Goal: Transaction & Acquisition: Book appointment/travel/reservation

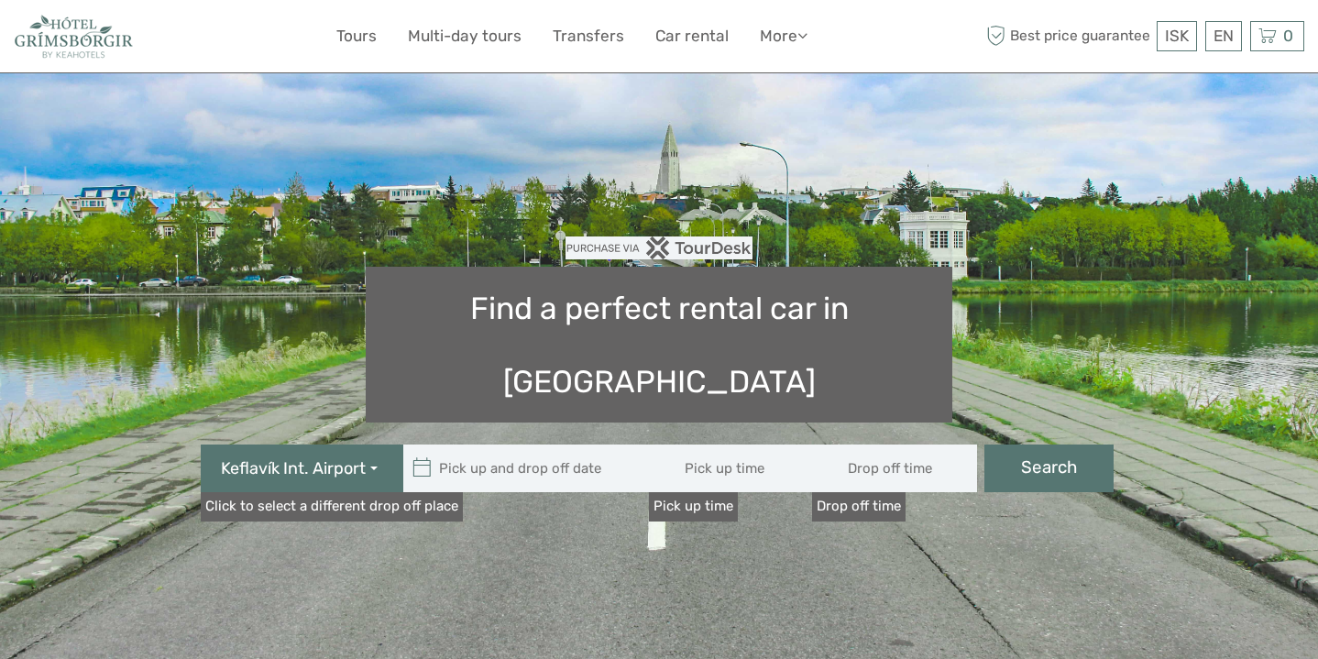
type input "08:00"
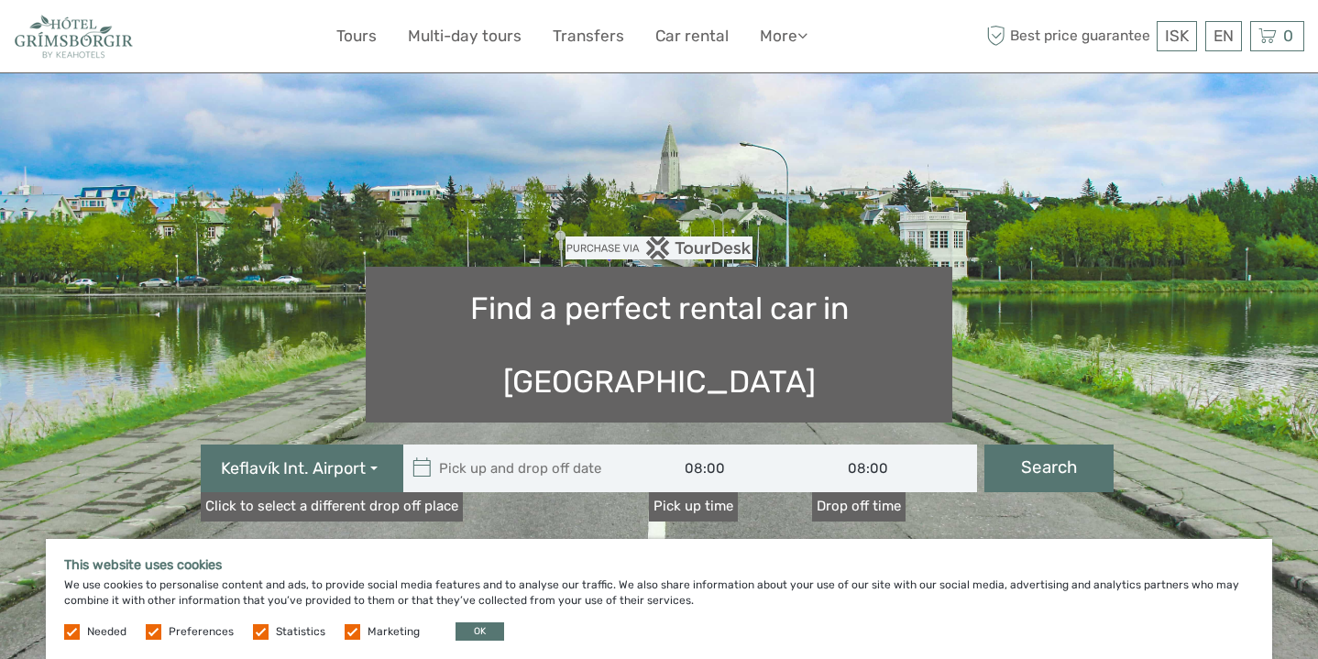
type input "[DATE]"
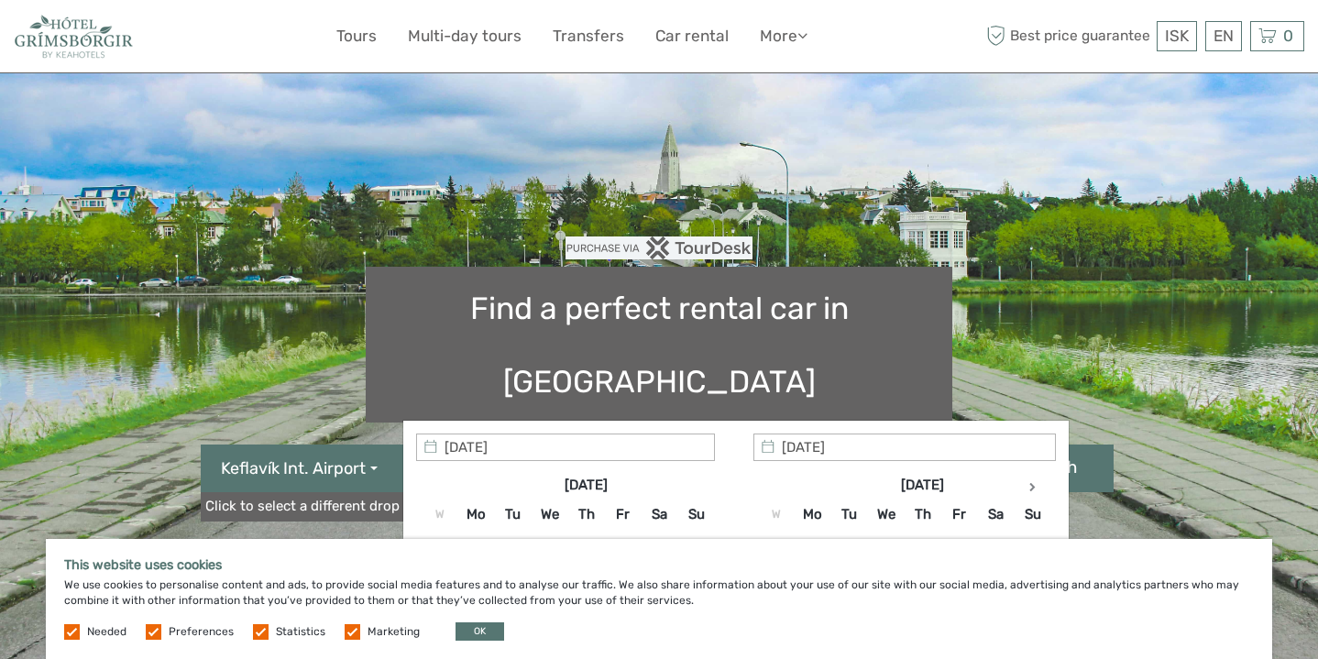
click at [515, 445] on input "text" at bounding box center [526, 469] width 247 height 48
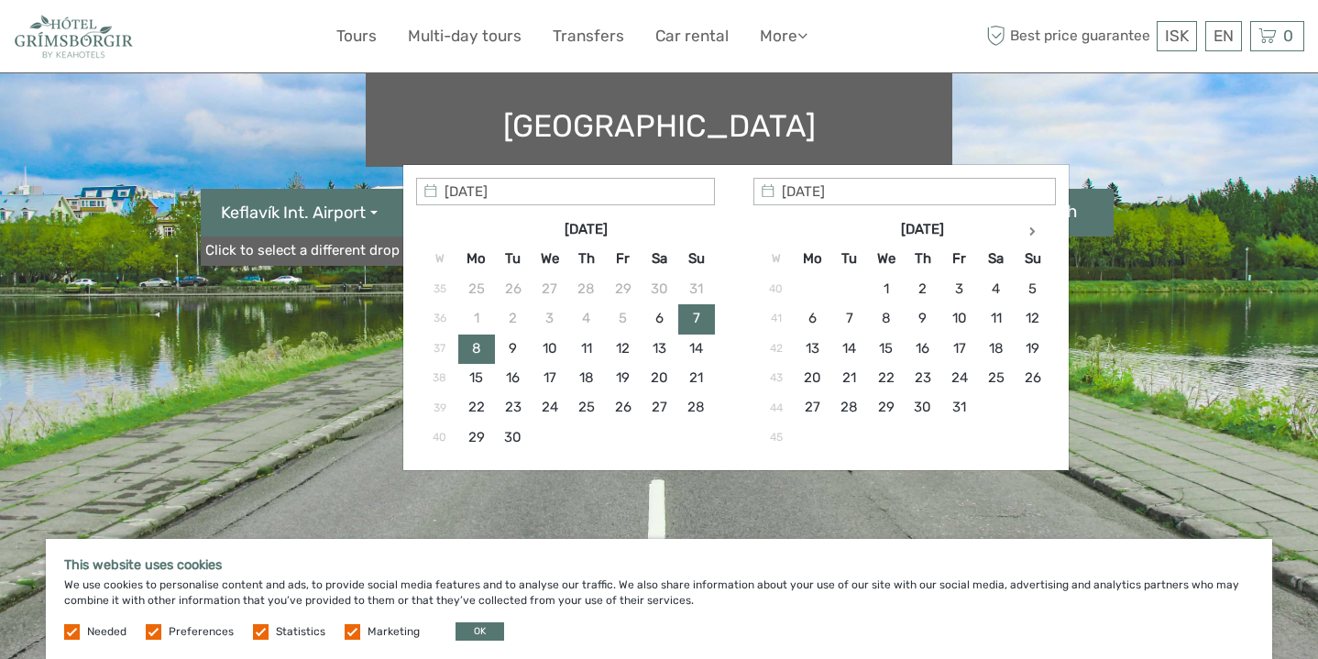
scroll to position [260, 0]
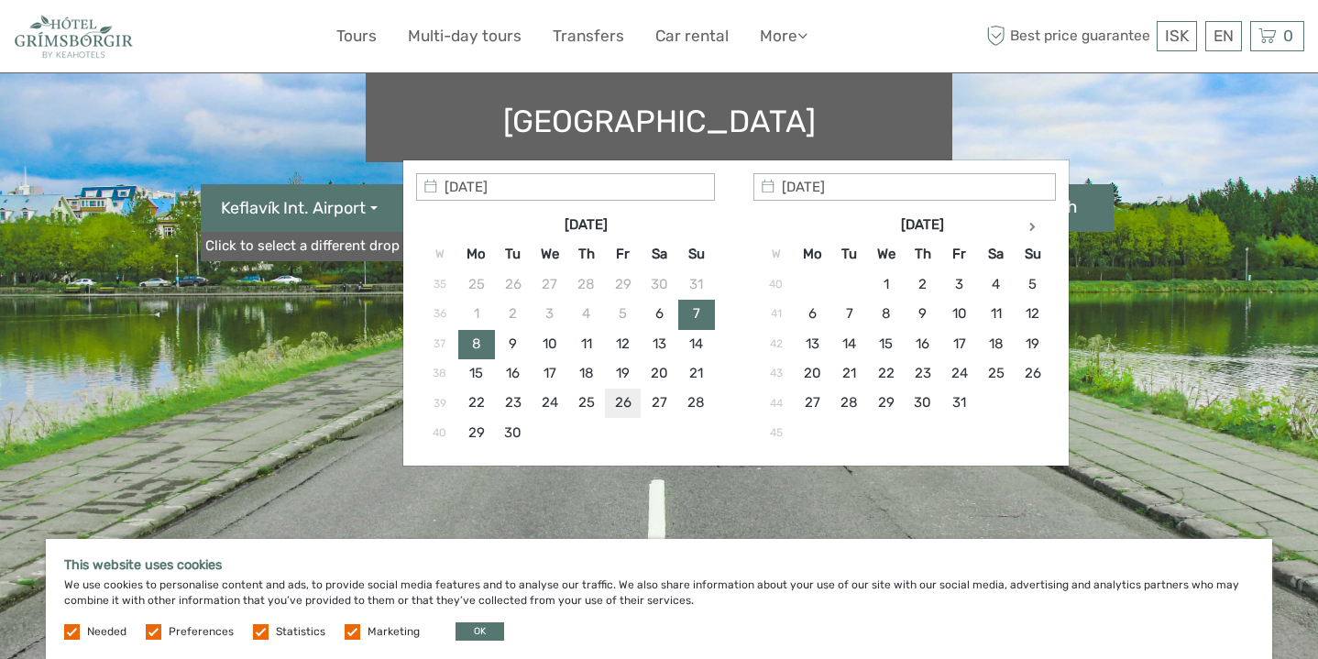
type input "[DATE]"
type input "[DATE] - [DATE]"
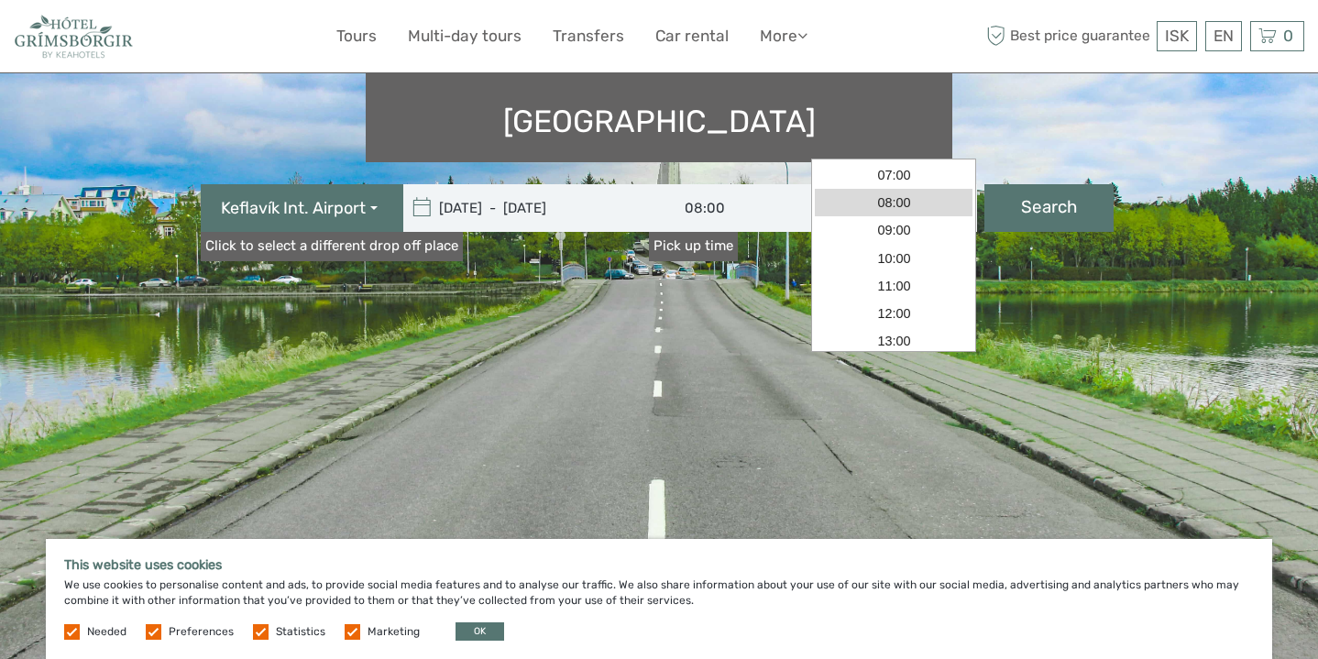
click at [889, 184] on input "08:00" at bounding box center [894, 208] width 165 height 48
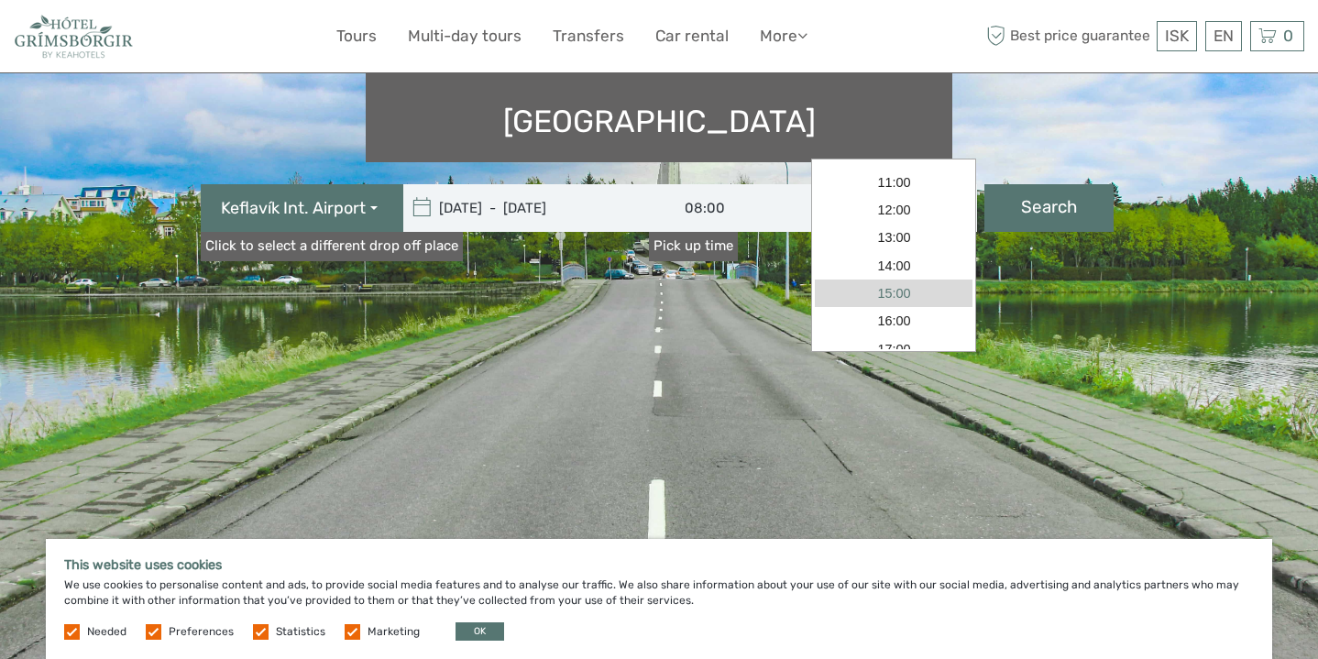
click at [884, 293] on link "15:00" at bounding box center [894, 293] width 158 height 27
type input "15:00"
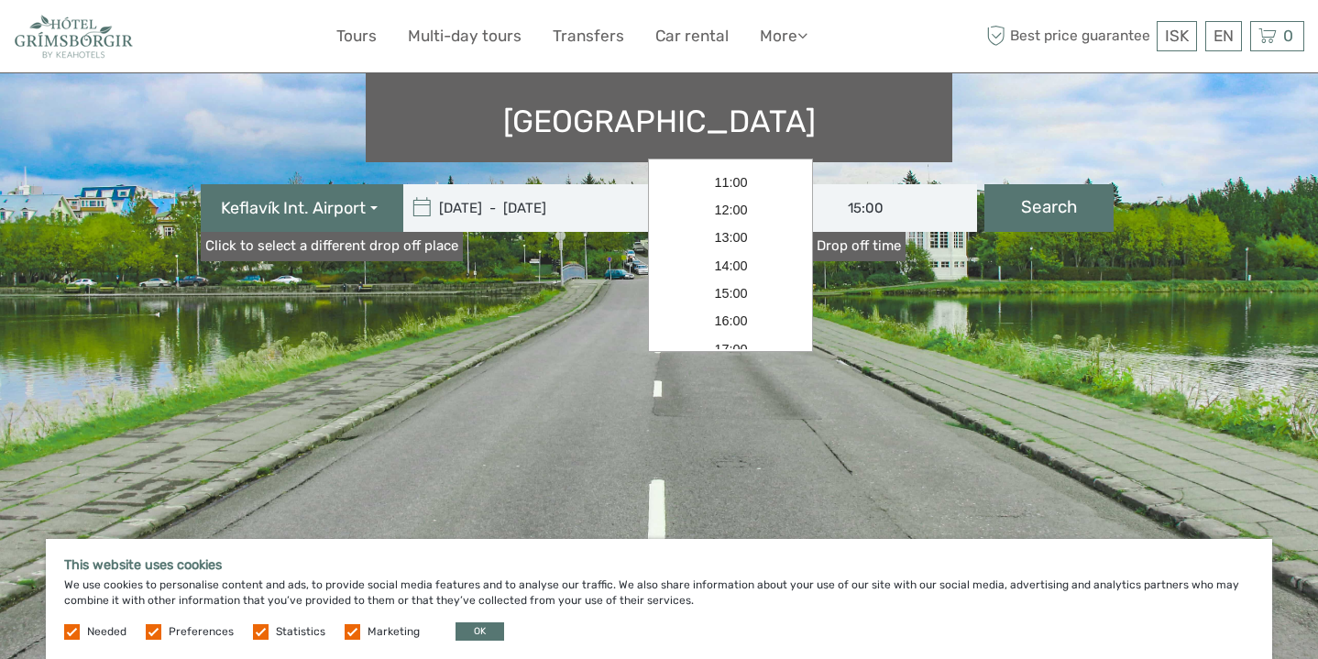
click at [676, 184] on input "08:00" at bounding box center [731, 208] width 165 height 48
click at [724, 173] on link "07:00" at bounding box center [731, 165] width 158 height 27
type input "07:00"
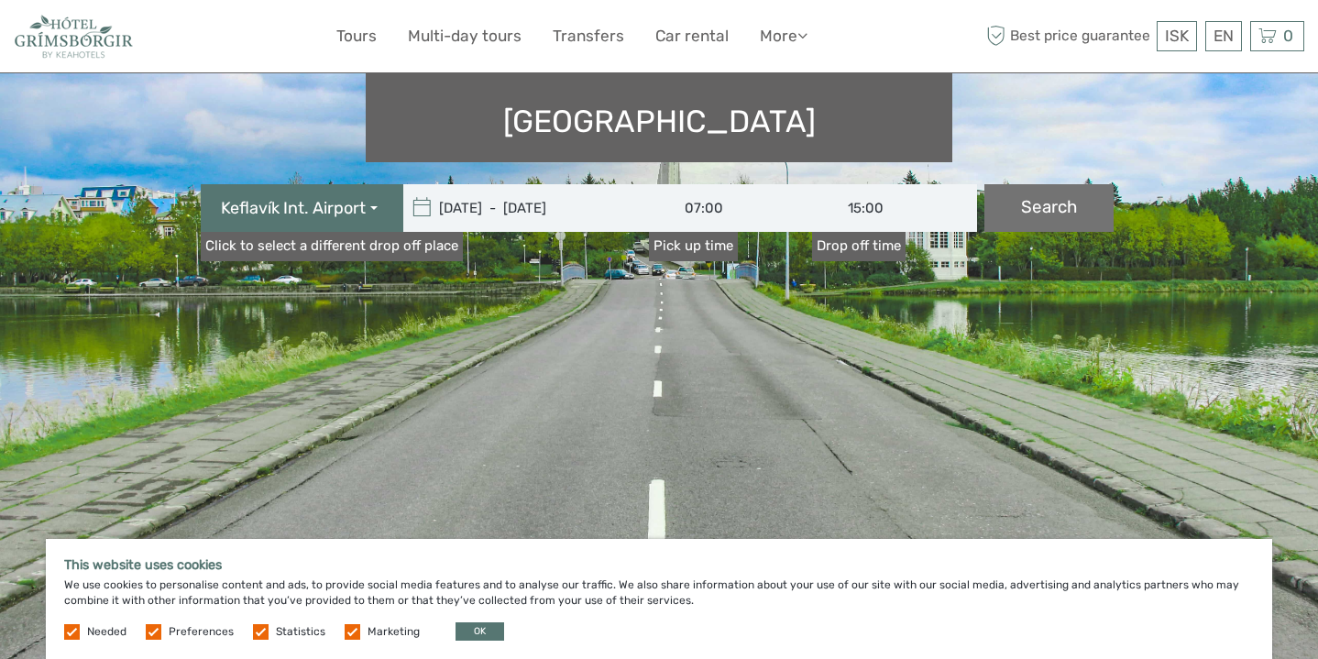
click at [1053, 184] on button "Search" at bounding box center [1048, 208] width 129 height 48
type input "26/09/2025 - 30/09/2025"
type input "07:00"
type input "15:00"
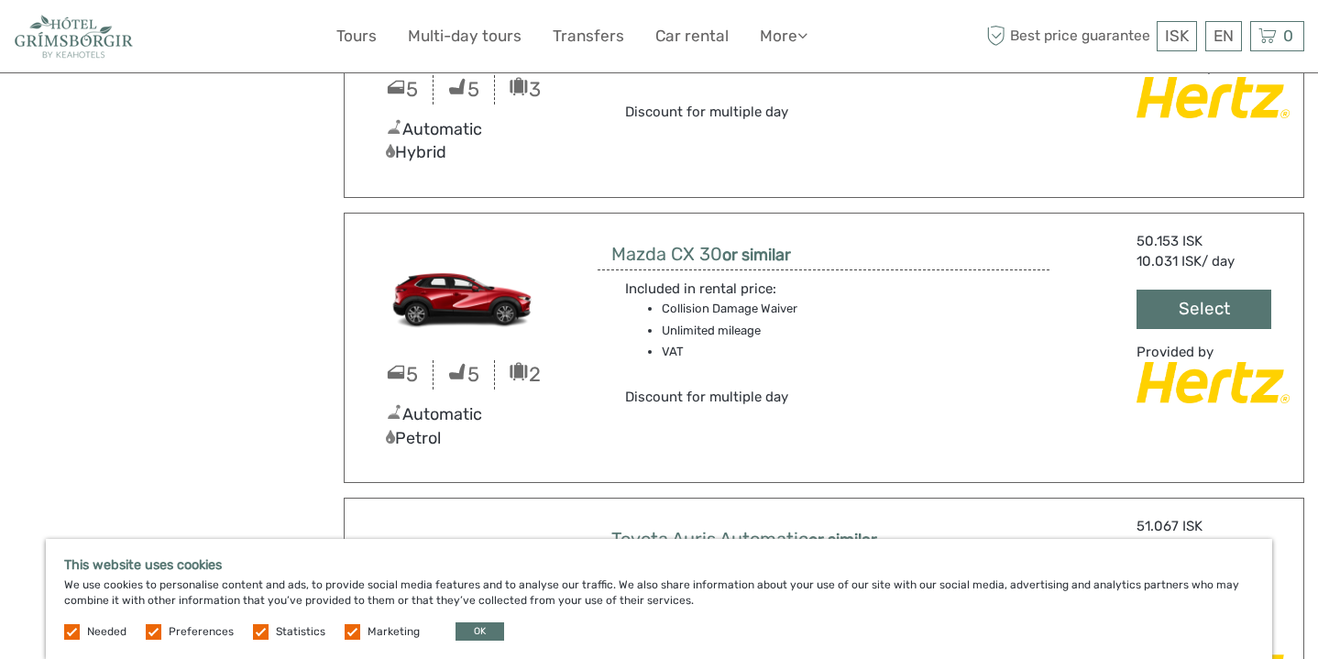
scroll to position [4587, 0]
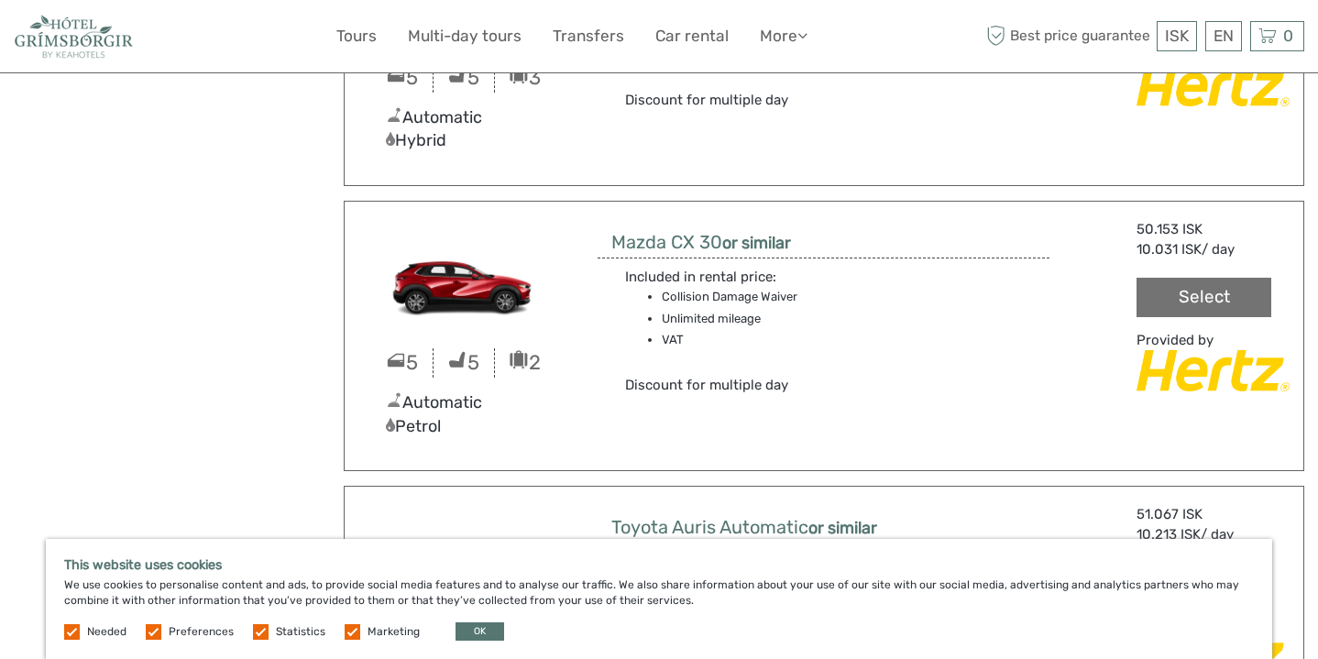
click at [1213, 283] on button "Select" at bounding box center [1204, 297] width 135 height 39
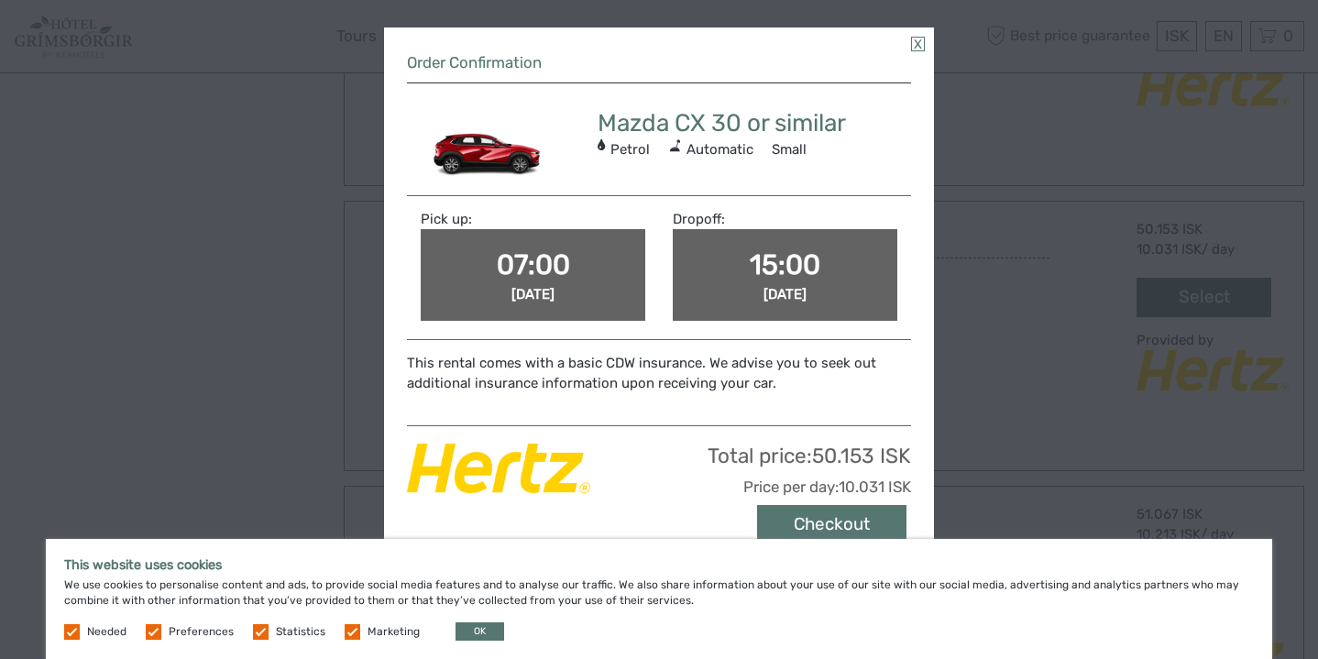
scroll to position [93, 0]
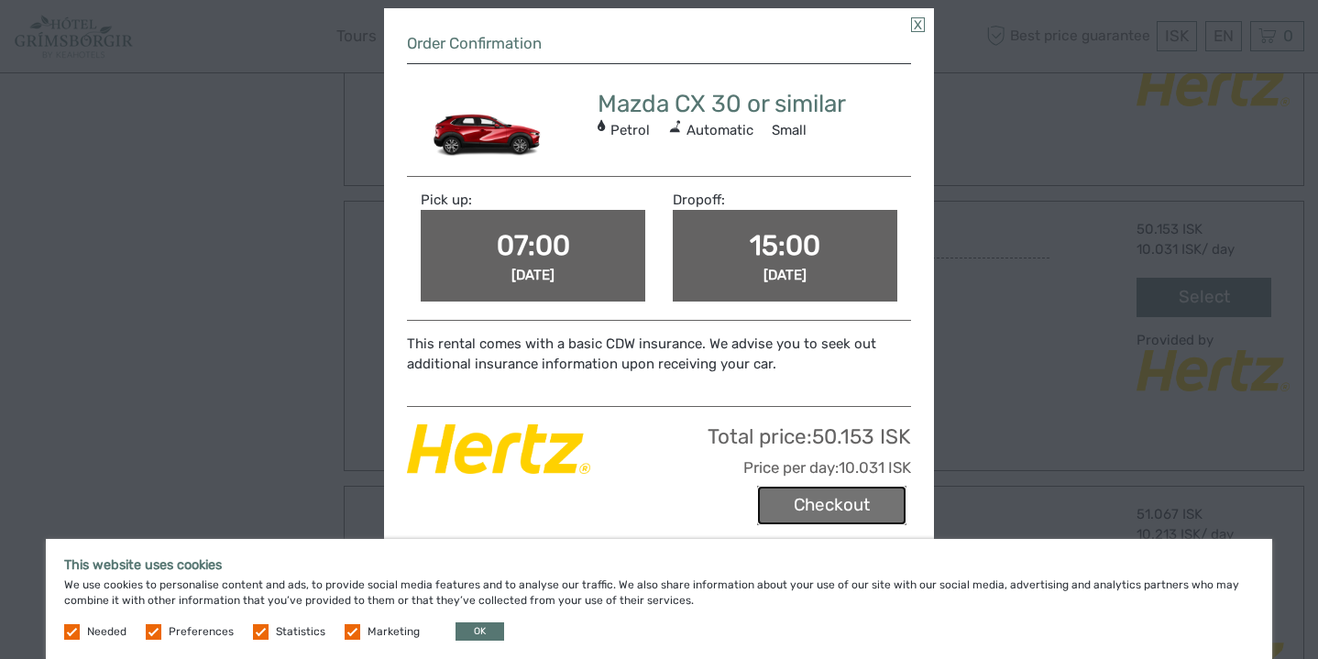
click at [821, 513] on button "Checkout" at bounding box center [831, 505] width 149 height 39
click at [476, 632] on button "OK" at bounding box center [480, 631] width 49 height 18
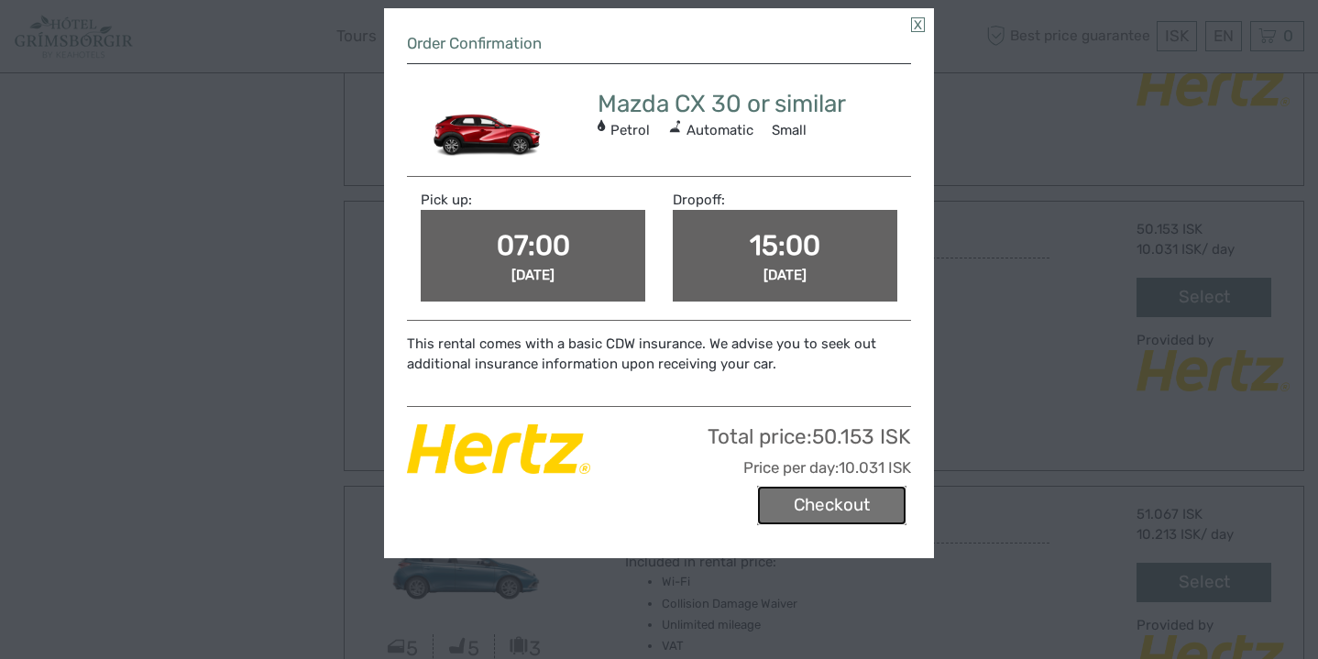
click at [852, 504] on button "Checkout" at bounding box center [831, 505] width 149 height 39
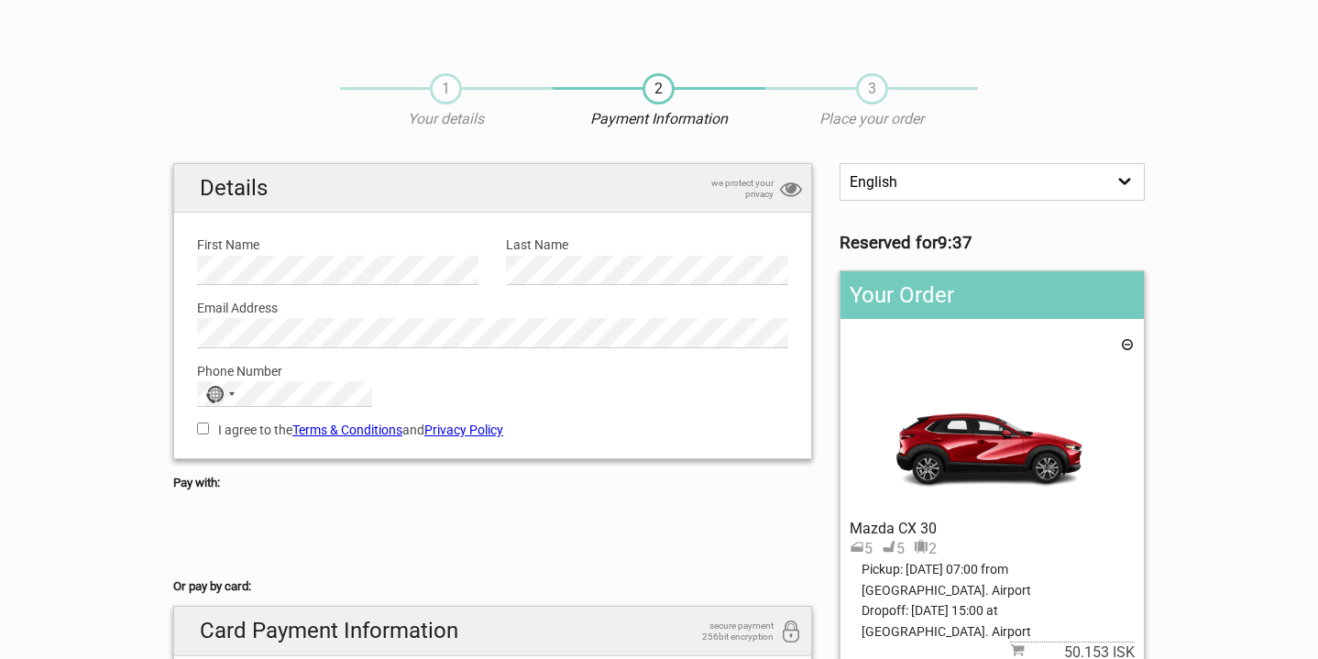
click at [359, 430] on link "Terms & Conditions" at bounding box center [347, 430] width 110 height 15
